Goal: Entertainment & Leisure: Consume media (video, audio)

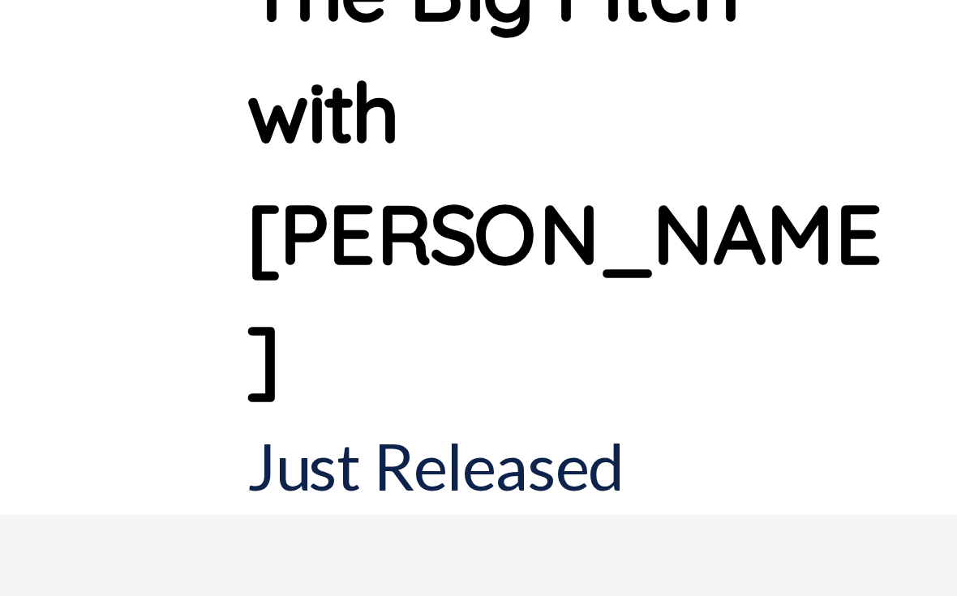
scroll to position [828, 0]
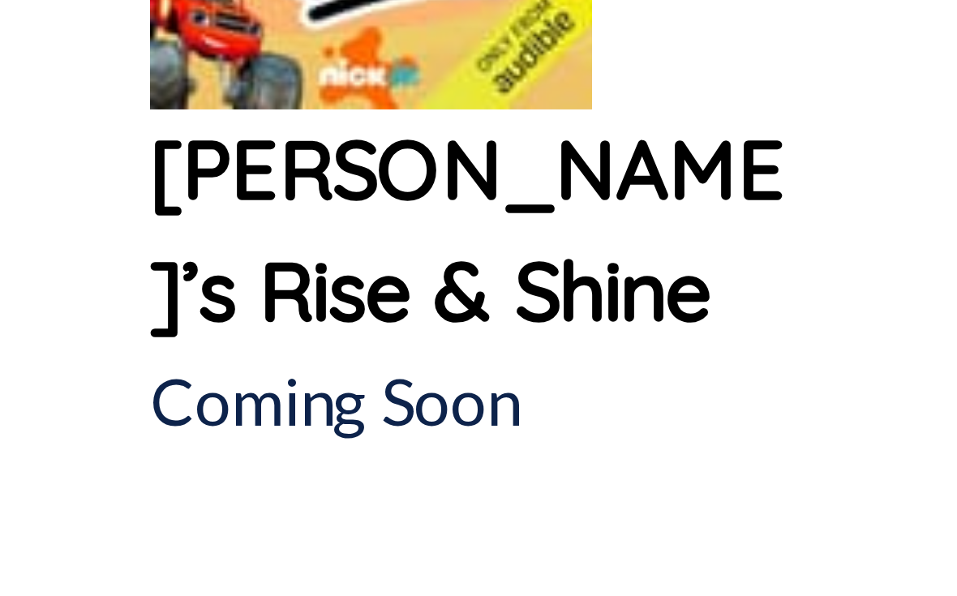
click at [41, 429] on p "[PERSON_NAME]’s Rise & Shine" at bounding box center [97, 453] width 130 height 49
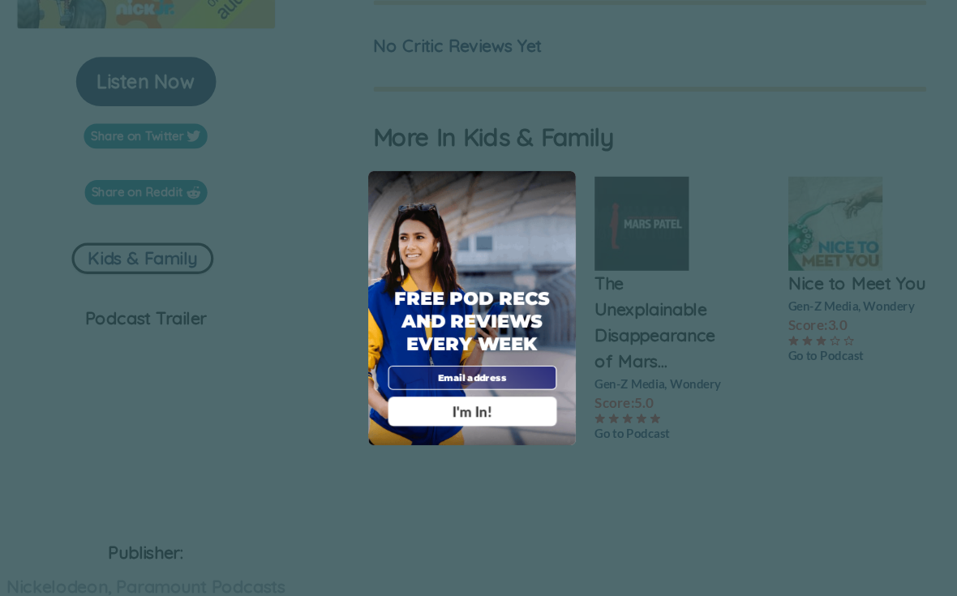
scroll to position [410, 0]
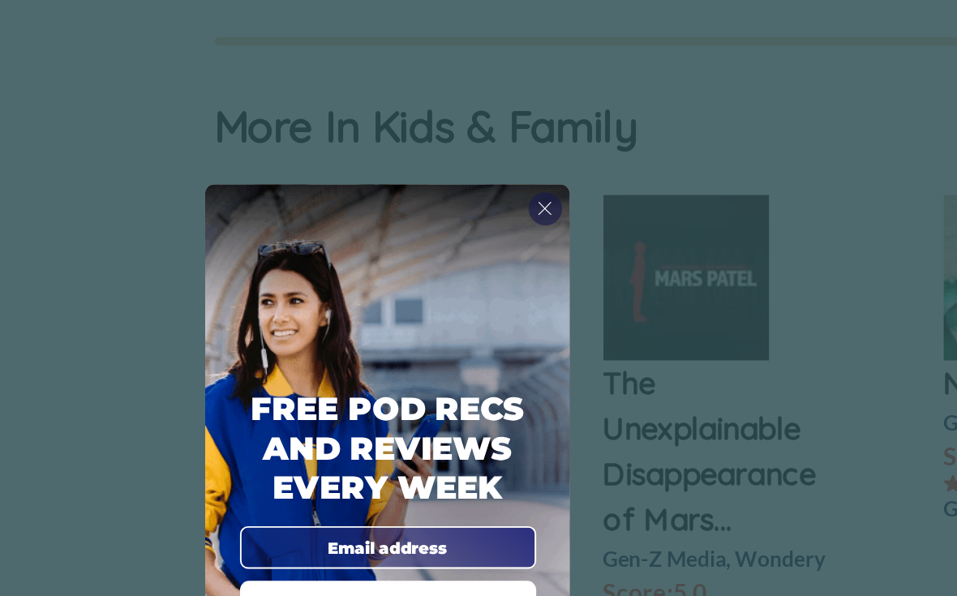
click at [88, 138] on div "X Free Pod Recs and Reviews every week I'm In! X Thanks Poddy People! See you T…" at bounding box center [478, 298] width 957 height 596
click at [559, 176] on span "X" at bounding box center [563, 182] width 9 height 12
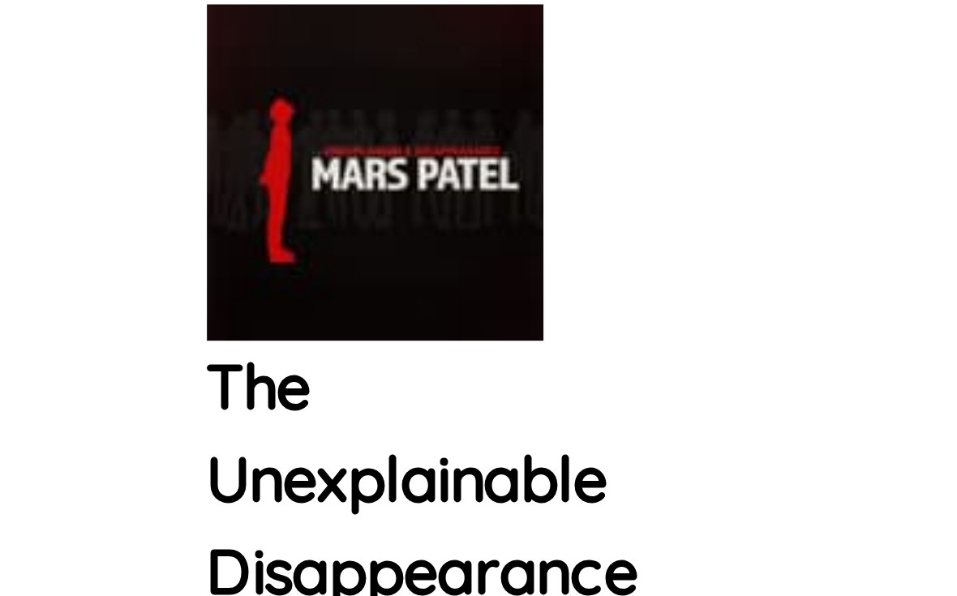
scroll to position [0, 0]
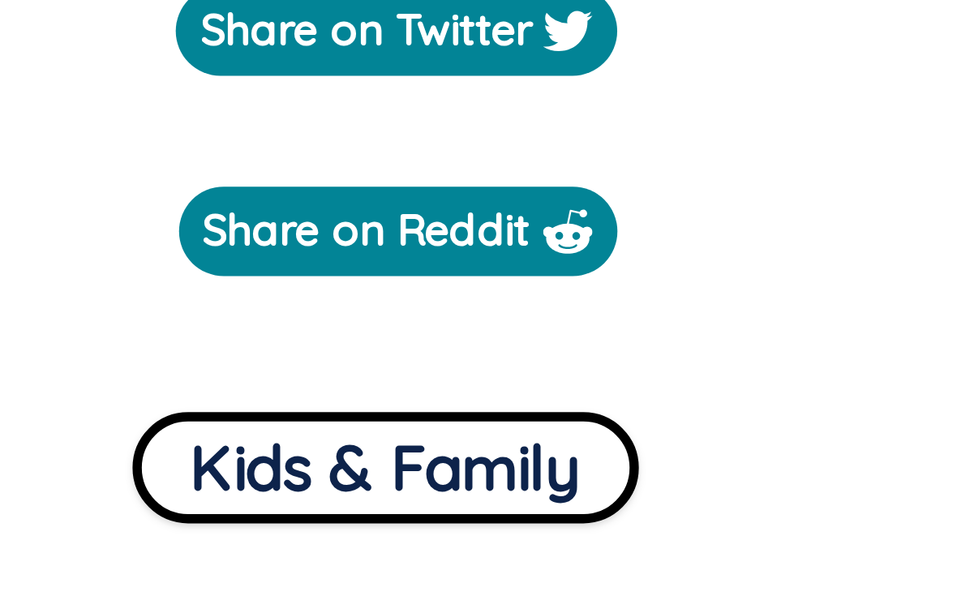
click at [103, 238] on button "Kids & Family" at bounding box center [169, 252] width 133 height 29
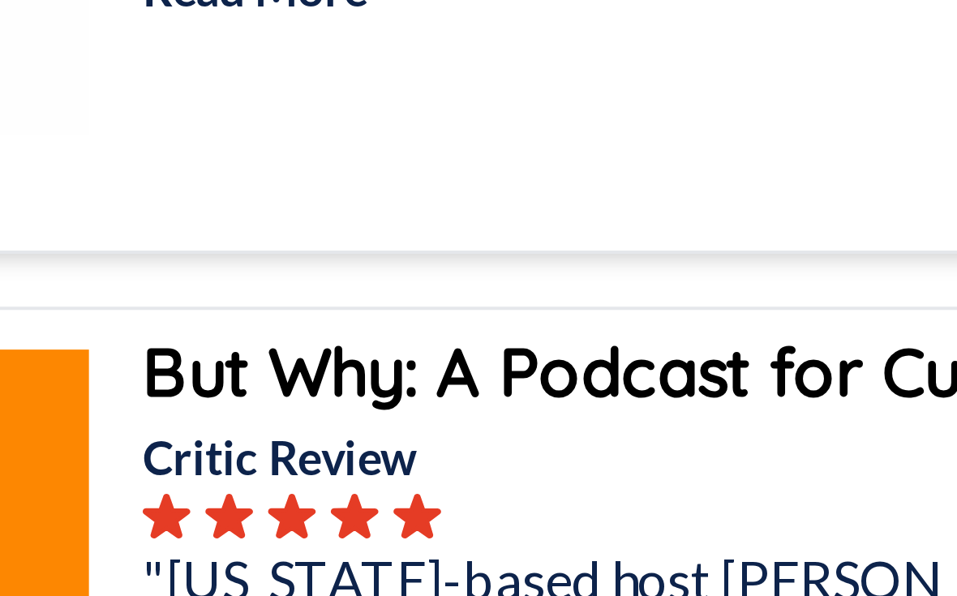
scroll to position [435, 0]
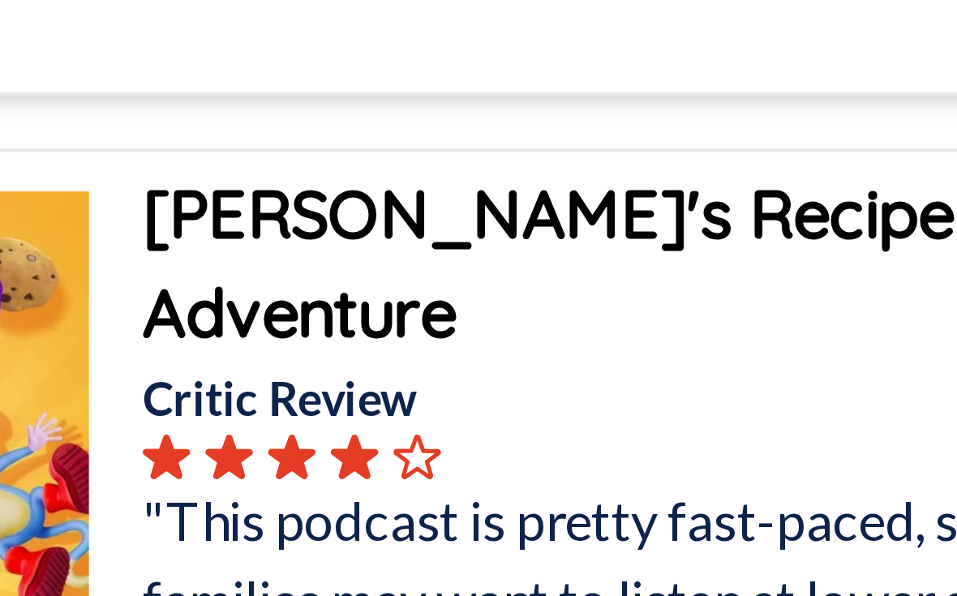
click at [174, 148] on b "[PERSON_NAME]'s Recipe for Adventure" at bounding box center [287, 170] width 227 height 45
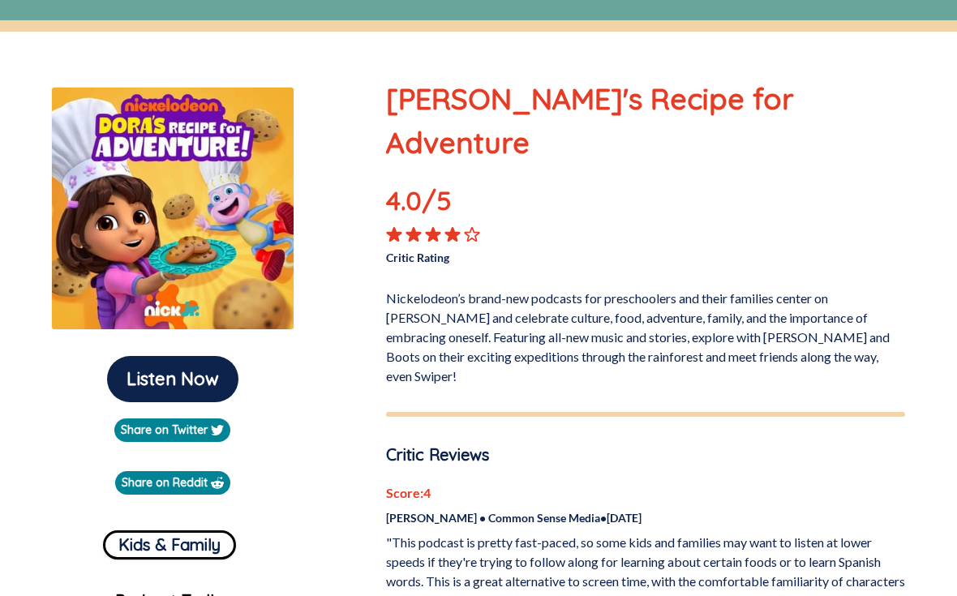
scroll to position [117, 0]
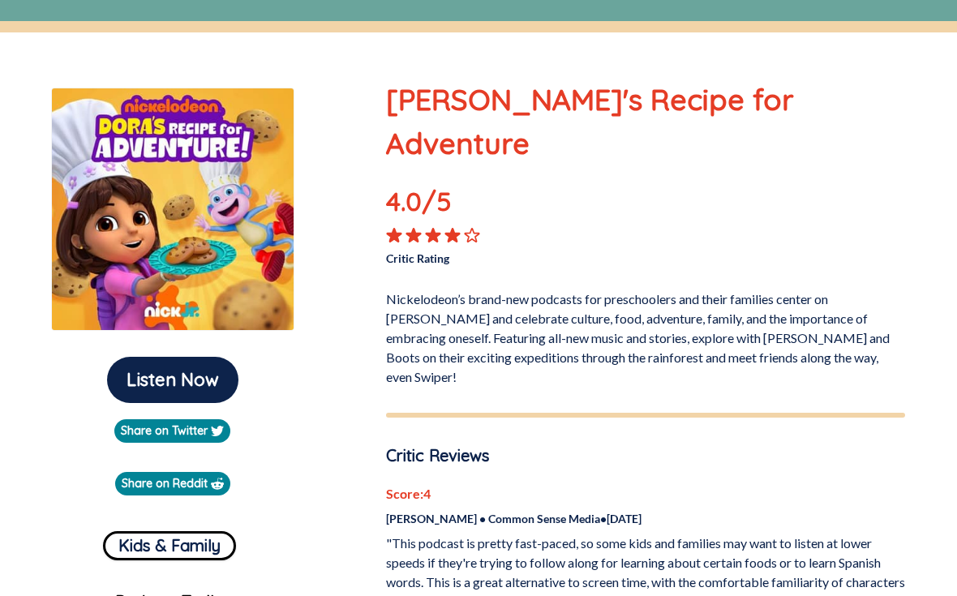
click at [147, 384] on button "Listen Now" at bounding box center [172, 380] width 131 height 46
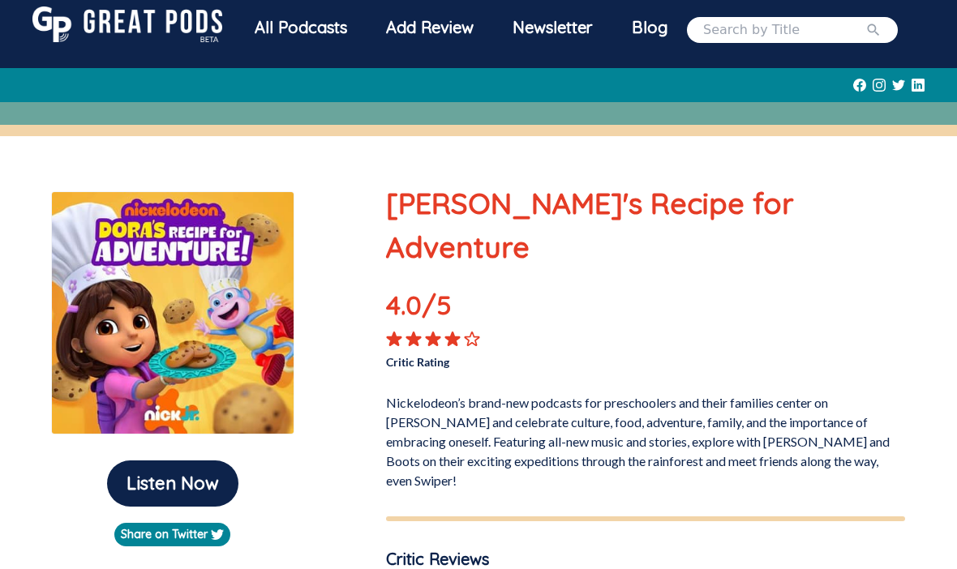
scroll to position [15, 0]
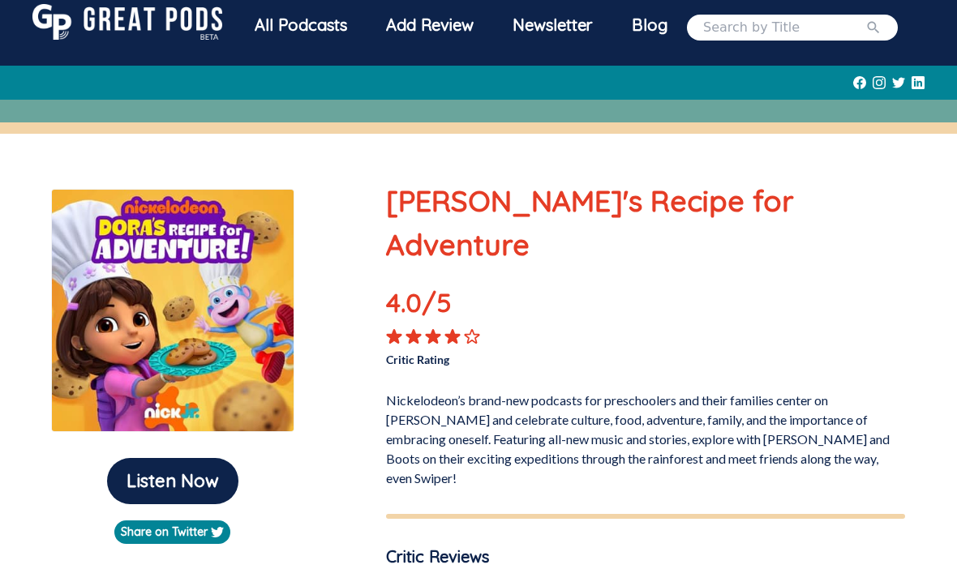
click at [158, 470] on button "Listen Now" at bounding box center [172, 481] width 131 height 46
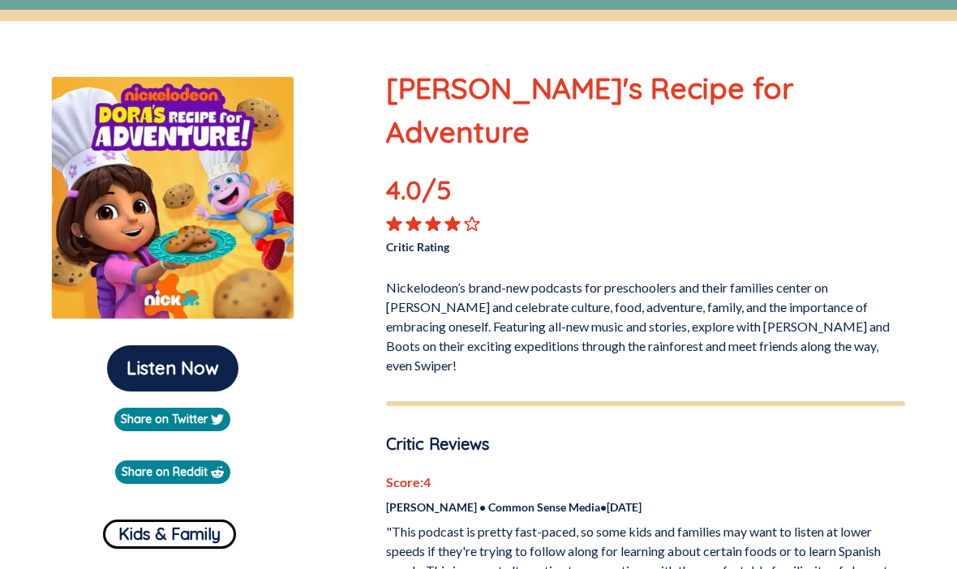
scroll to position [129, 0]
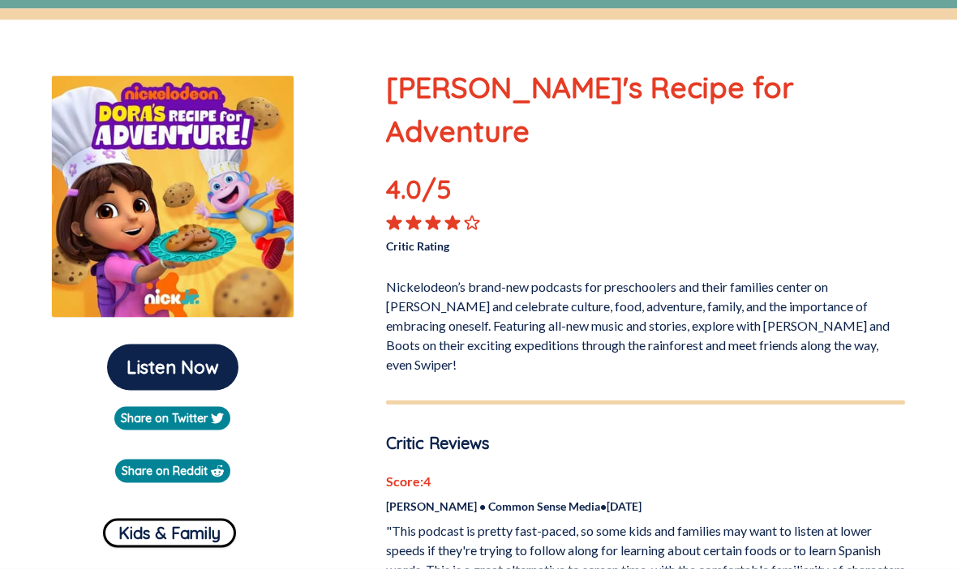
click at [165, 373] on button "Listen Now" at bounding box center [172, 368] width 131 height 46
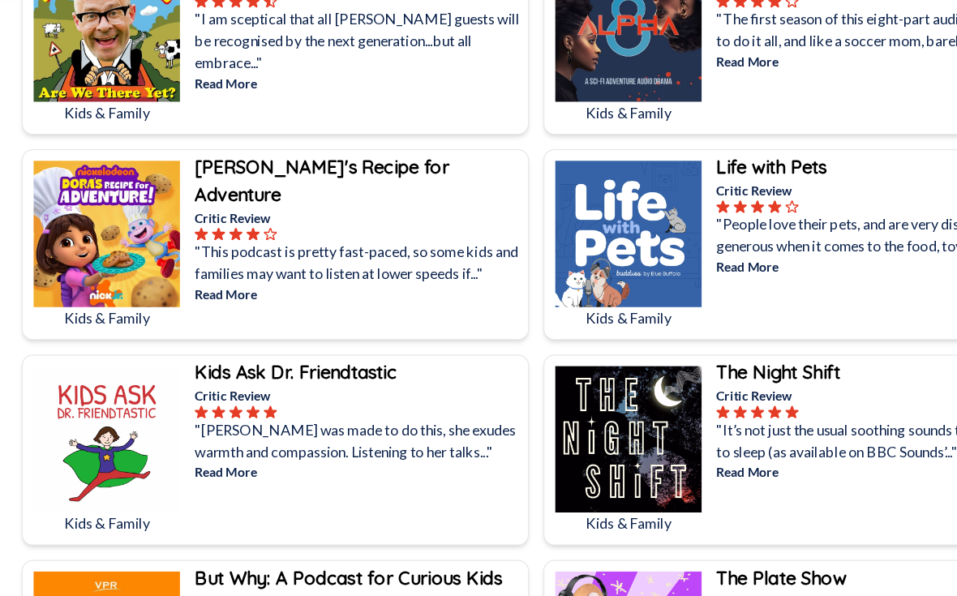
scroll to position [444, 0]
click at [52, 205] on img at bounding box center [95, 209] width 131 height 131
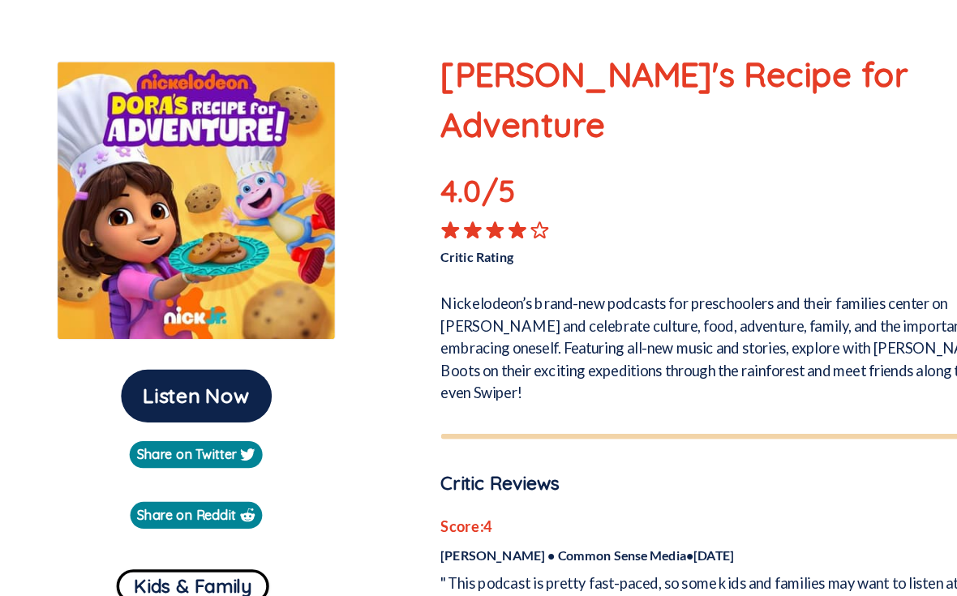
scroll to position [198, 0]
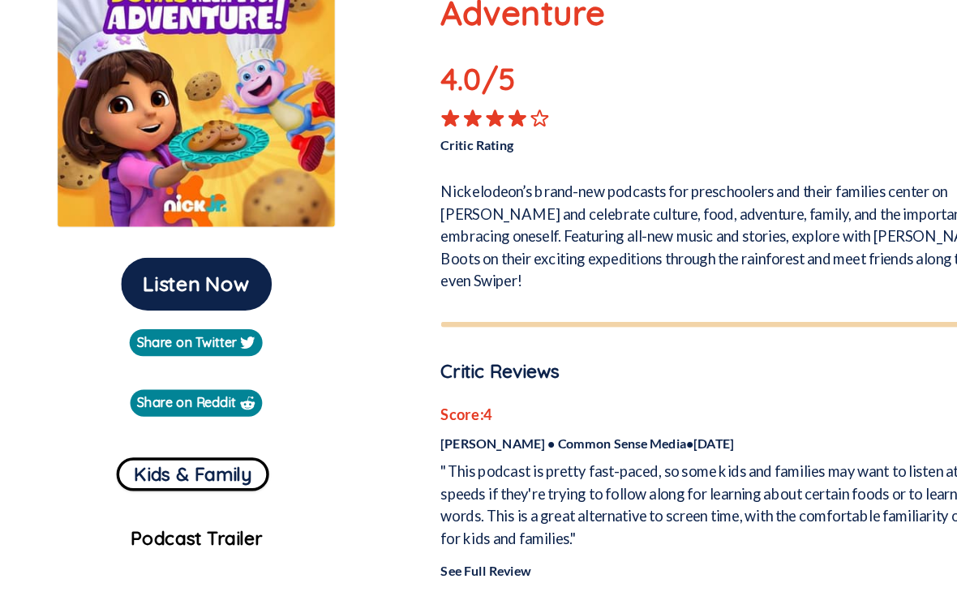
click at [144, 276] on button "Listen Now" at bounding box center [172, 299] width 131 height 46
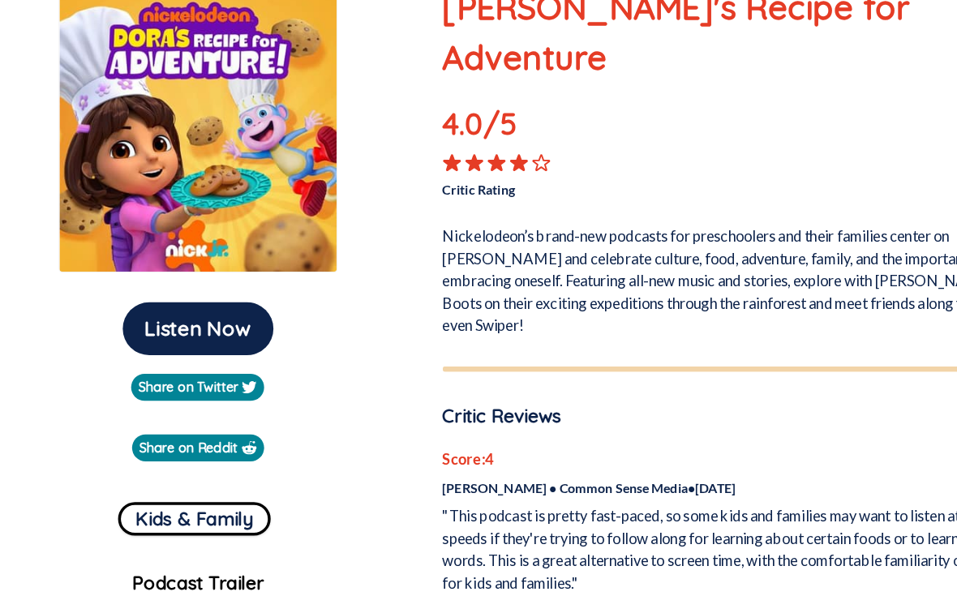
click at [168, 290] on button "Listen Now" at bounding box center [172, 295] width 131 height 46
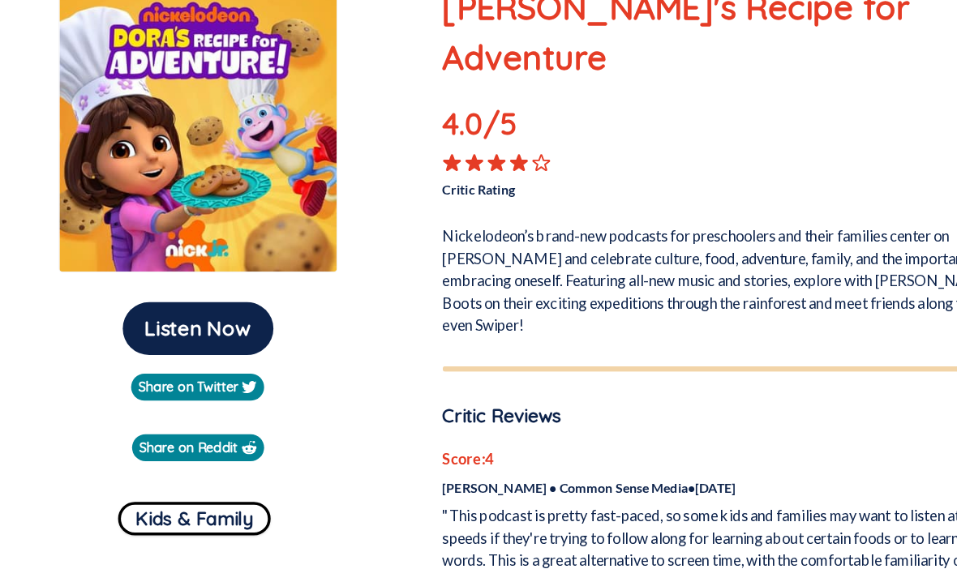
click at [154, 303] on button "Listen Now" at bounding box center [172, 295] width 131 height 46
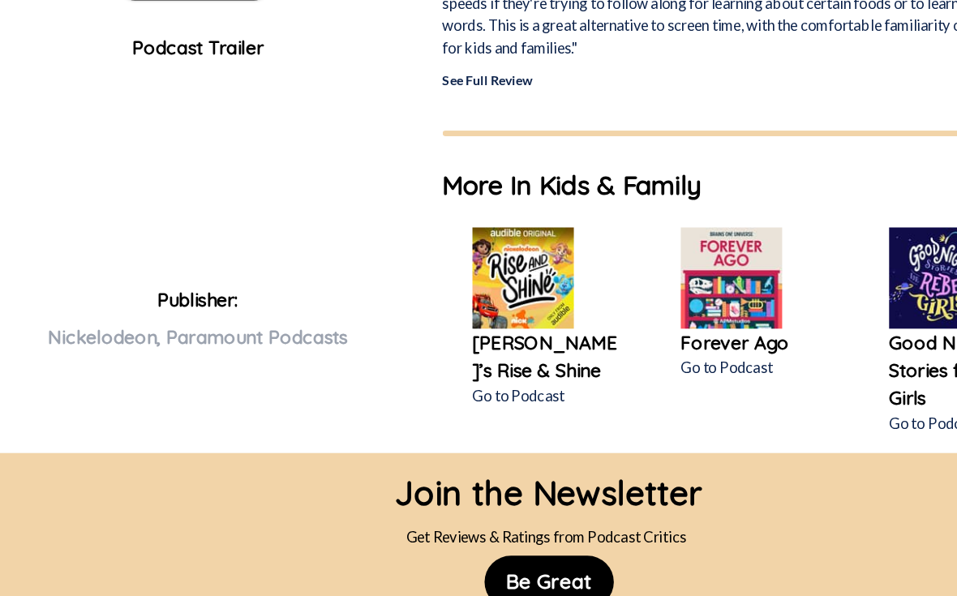
scroll to position [676, 0]
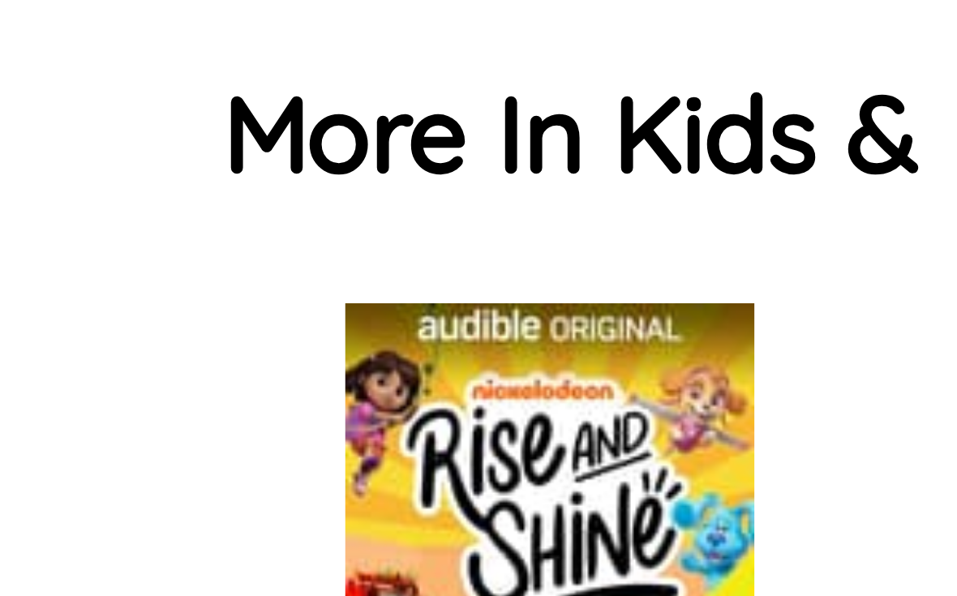
click at [412, 199] on img at bounding box center [456, 243] width 88 height 88
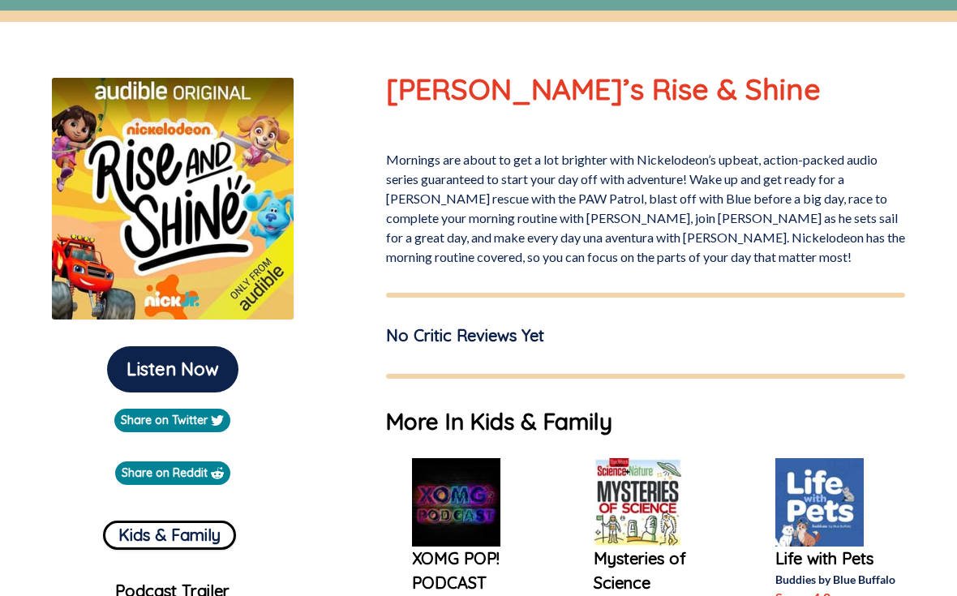
scroll to position [139, 0]
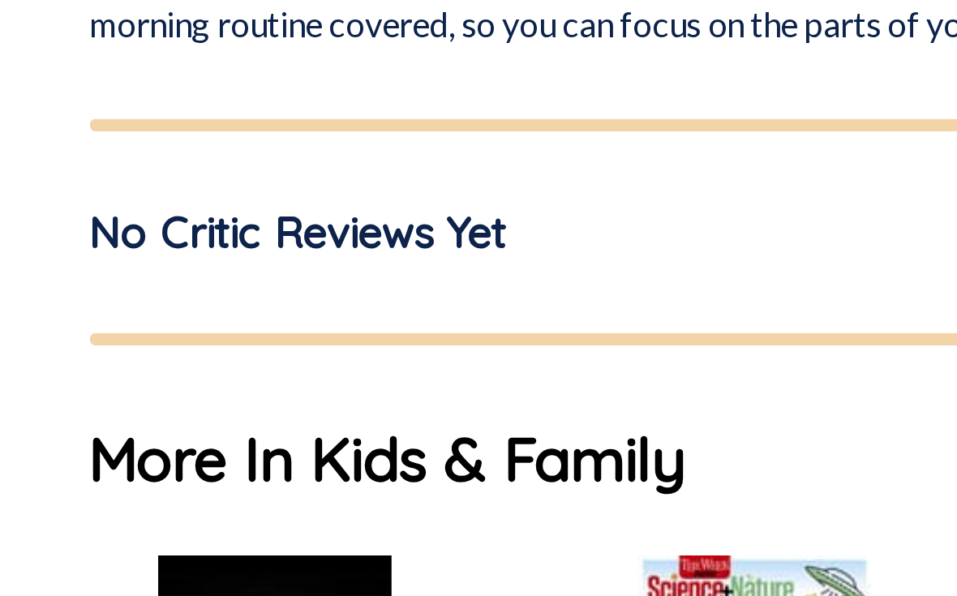
click at [386, 393] on h1 "More In Kids & Family" at bounding box center [645, 410] width 519 height 34
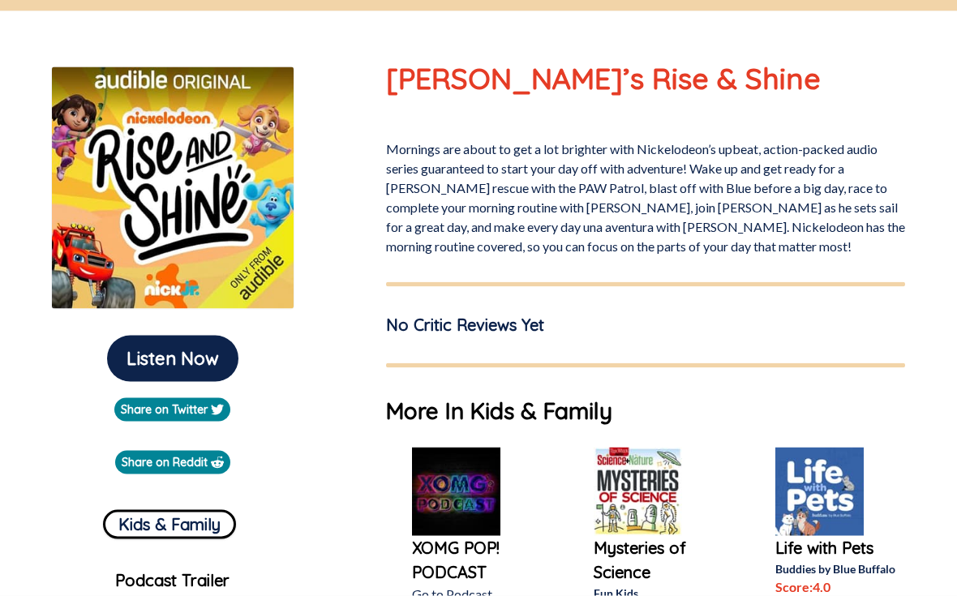
scroll to position [143, 0]
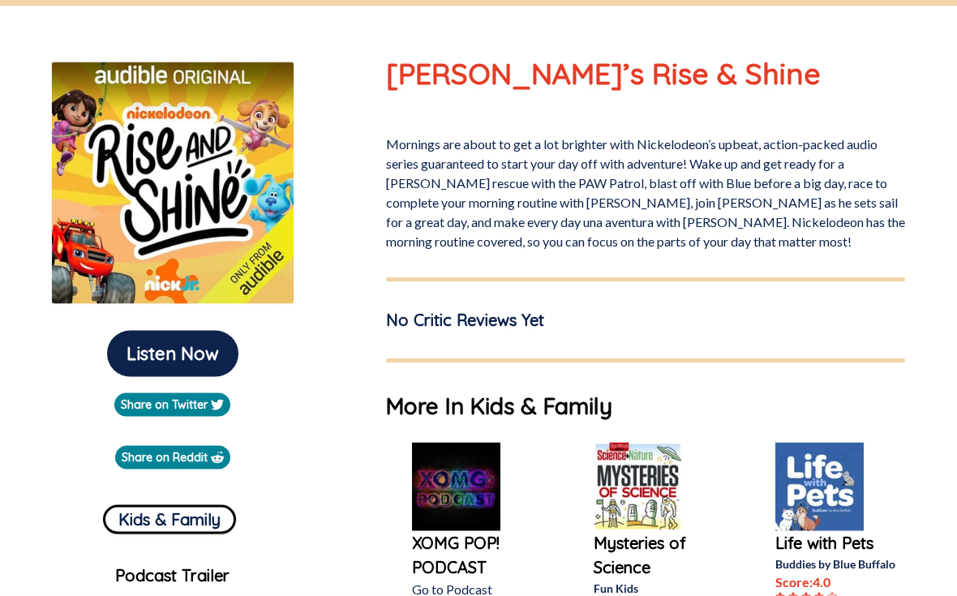
click at [161, 361] on button "Listen Now" at bounding box center [172, 354] width 131 height 46
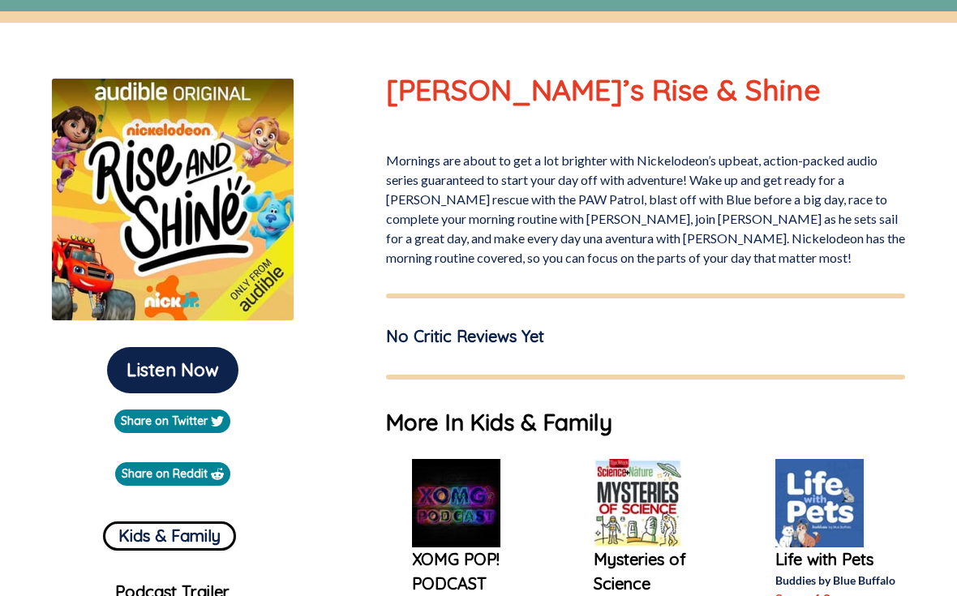
scroll to position [221, 0]
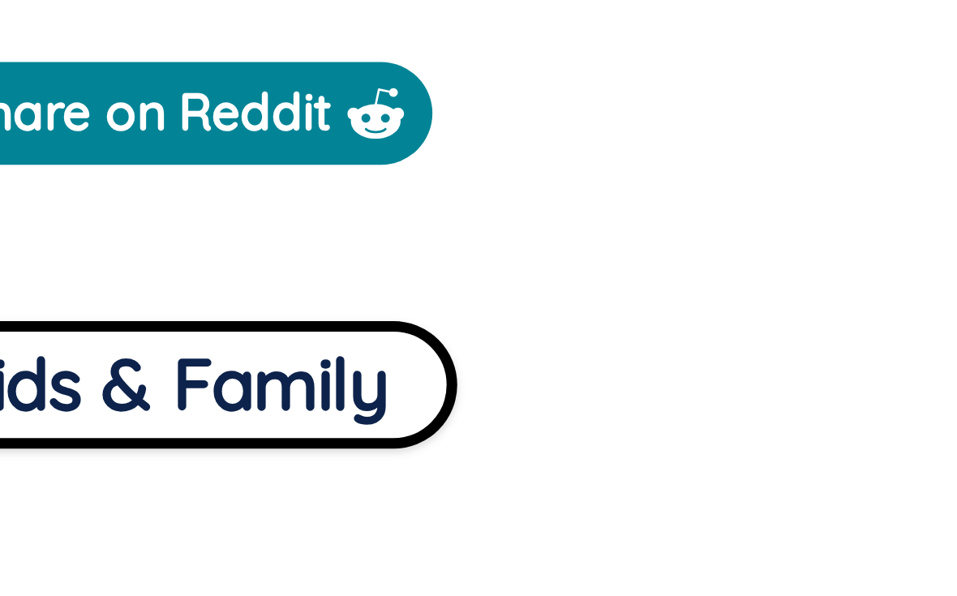
click at [103, 427] on button "Kids & Family" at bounding box center [169, 441] width 133 height 29
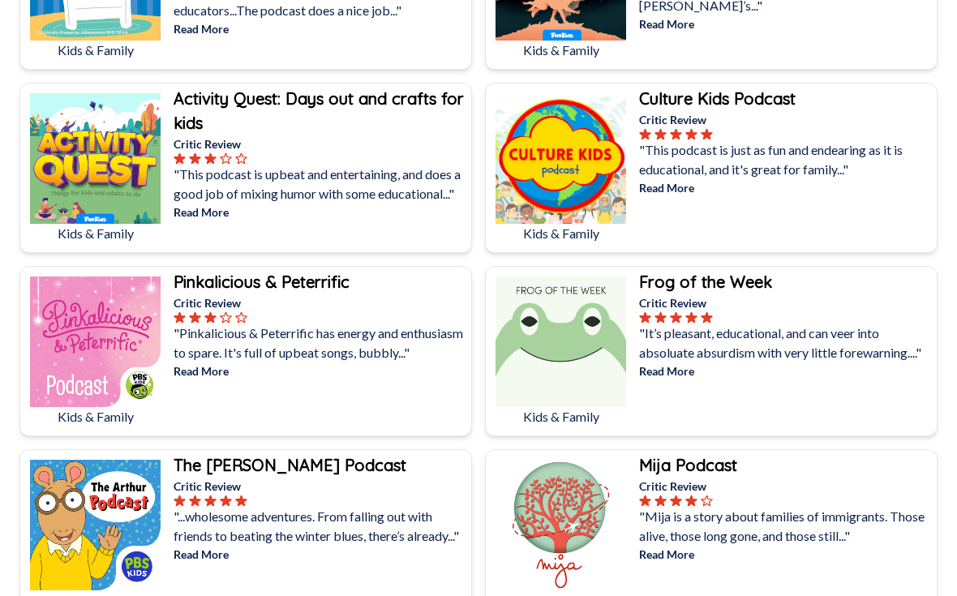
scroll to position [2704, 0]
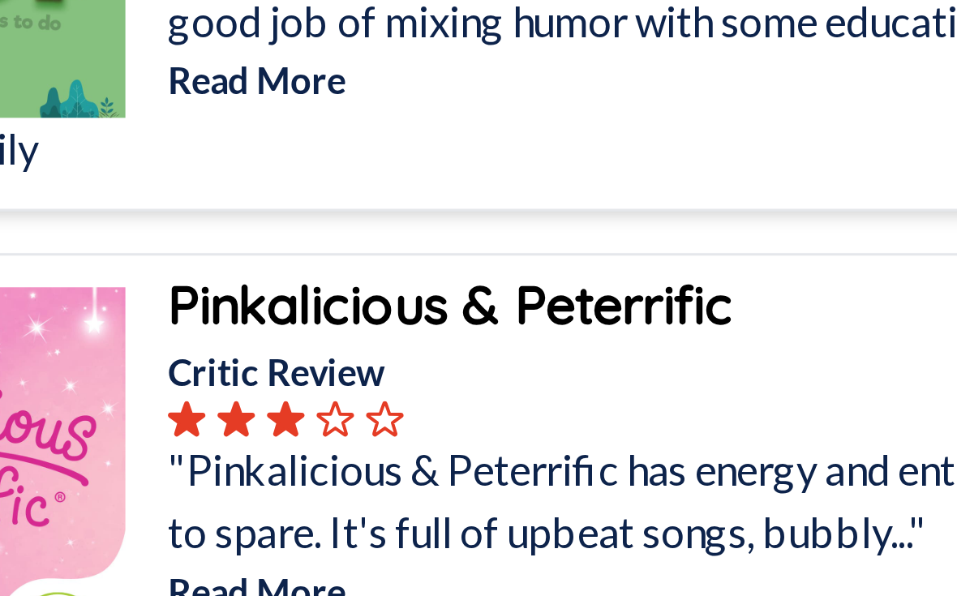
click at [174, 284] on p "Critic Review" at bounding box center [321, 292] width 294 height 17
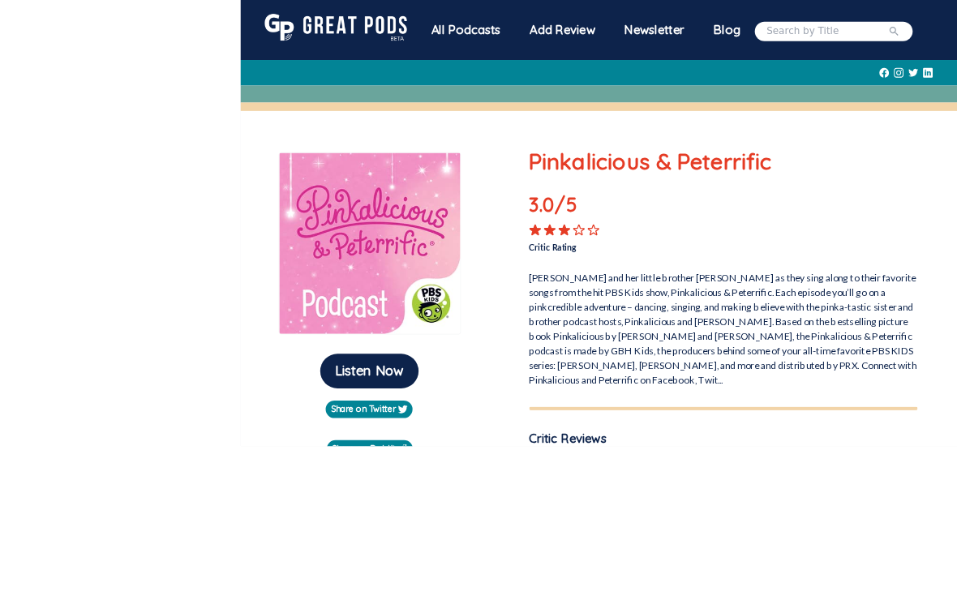
scroll to position [28, 0]
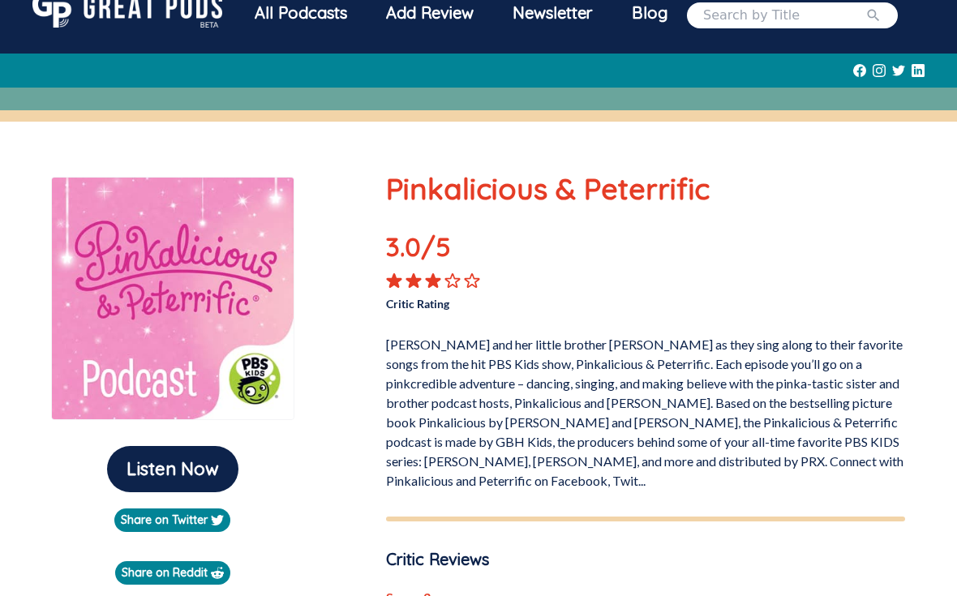
click at [156, 481] on button "Listen Now" at bounding box center [172, 469] width 131 height 46
